Goal: Task Accomplishment & Management: Manage account settings

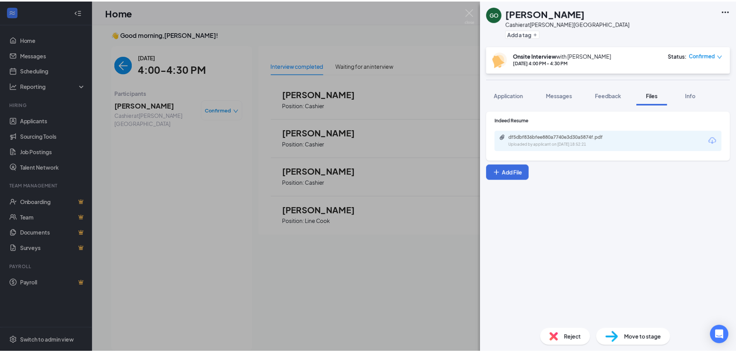
scroll to position [3, 0]
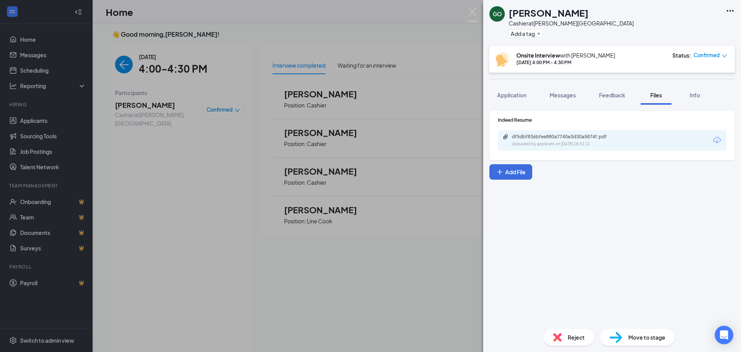
click at [229, 276] on div "GO [PERSON_NAME] at [PERSON_NAME][GEOGRAPHIC_DATA] Add a tag Onsite Interview w…" at bounding box center [370, 176] width 741 height 352
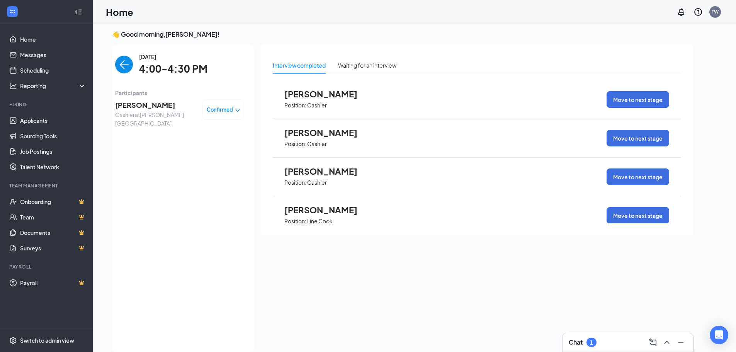
click at [117, 62] on img "back-button" at bounding box center [124, 65] width 18 height 18
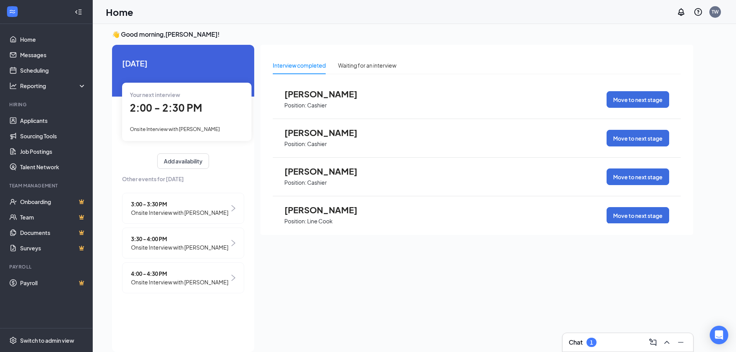
click at [176, 206] on span "3:00 - 3:30 PM" at bounding box center [179, 204] width 97 height 8
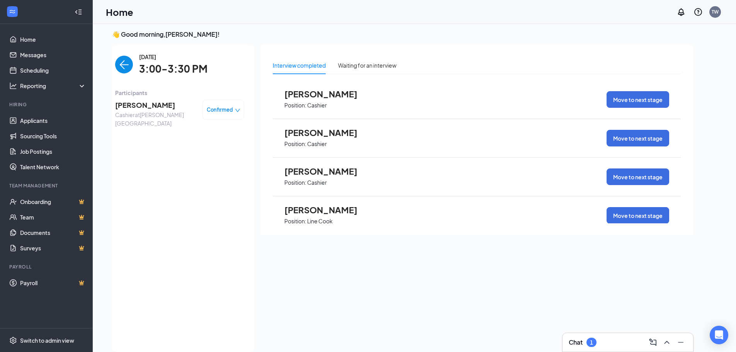
click at [147, 105] on span "[PERSON_NAME]" at bounding box center [155, 105] width 81 height 11
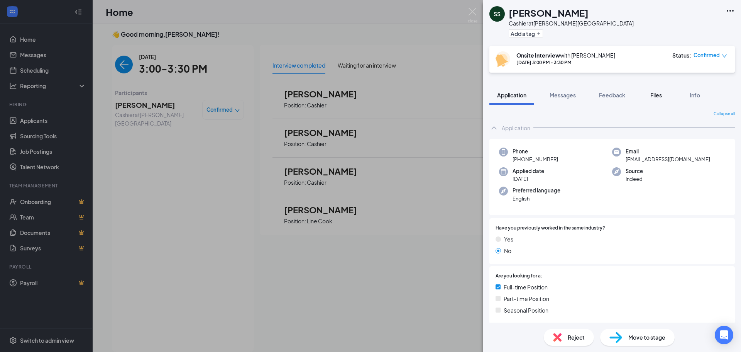
click at [661, 90] on button "Files" at bounding box center [656, 94] width 31 height 19
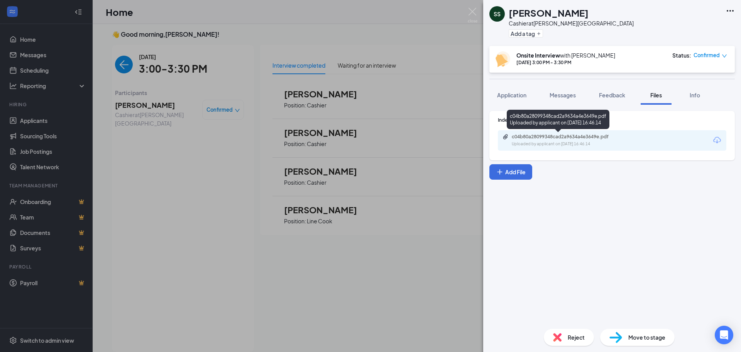
click at [549, 142] on div "Uploaded by applicant on [DATE] 16:46:14" at bounding box center [570, 144] width 116 height 6
click at [234, 209] on div "SS [PERSON_NAME] Cashier at [PERSON_NAME][GEOGRAPHIC_DATA] Add a tag Onsite Int…" at bounding box center [370, 176] width 741 height 352
